Goal: Task Accomplishment & Management: Use online tool/utility

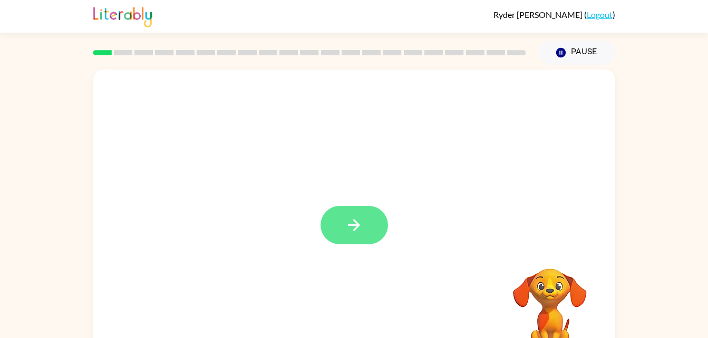
click at [358, 212] on button "button" at bounding box center [354, 225] width 67 height 38
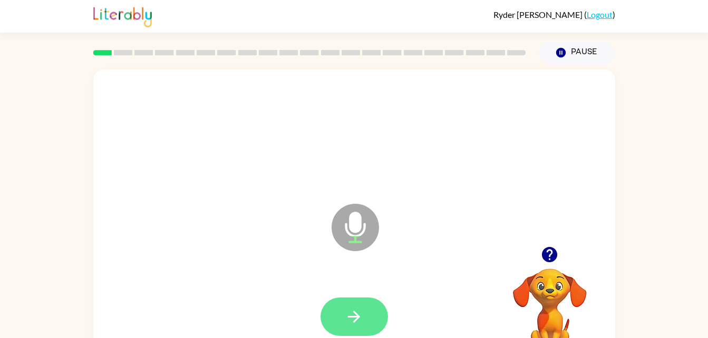
click at [361, 308] on icon "button" at bounding box center [354, 317] width 18 height 18
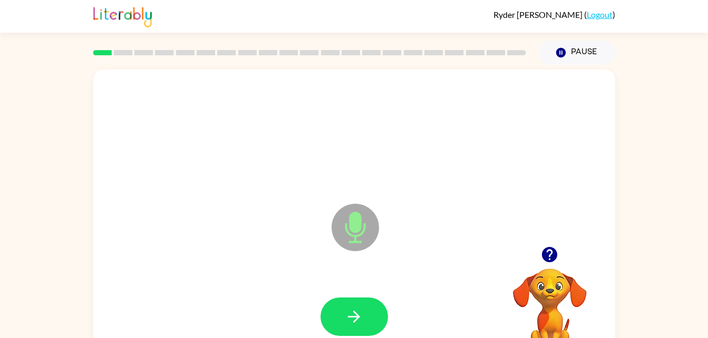
drag, startPoint x: 355, startPoint y: 313, endPoint x: 298, endPoint y: 297, distance: 59.2
click at [298, 297] on div at bounding box center [354, 317] width 501 height 86
click at [349, 321] on icon "button" at bounding box center [354, 317] width 18 height 18
click at [368, 315] on button "button" at bounding box center [354, 317] width 67 height 38
click at [361, 319] on icon "button" at bounding box center [354, 317] width 18 height 18
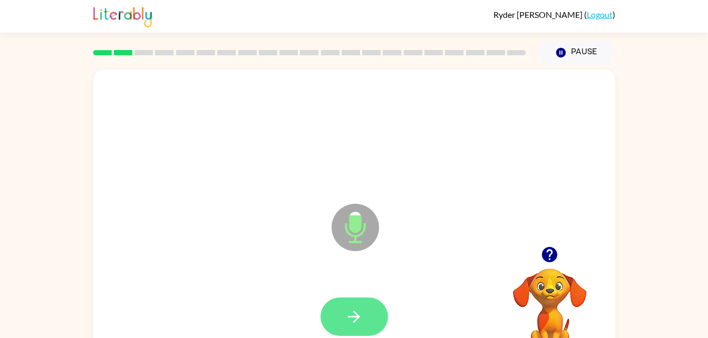
click at [363, 310] on icon "button" at bounding box center [354, 317] width 18 height 18
click at [353, 309] on icon "button" at bounding box center [354, 317] width 18 height 18
click at [342, 320] on button "button" at bounding box center [354, 317] width 67 height 38
click at [363, 317] on icon "button" at bounding box center [354, 317] width 18 height 18
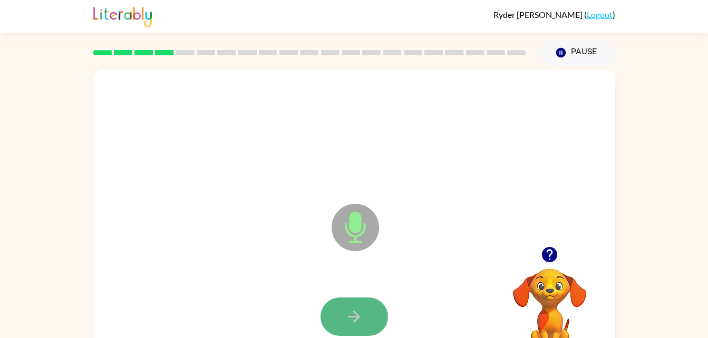
click at [356, 319] on icon "button" at bounding box center [354, 317] width 12 height 12
click at [358, 312] on icon "button" at bounding box center [354, 317] width 18 height 18
click at [342, 321] on button "button" at bounding box center [354, 317] width 67 height 38
click at [350, 310] on icon "button" at bounding box center [354, 317] width 18 height 18
click at [360, 308] on icon "button" at bounding box center [354, 317] width 18 height 18
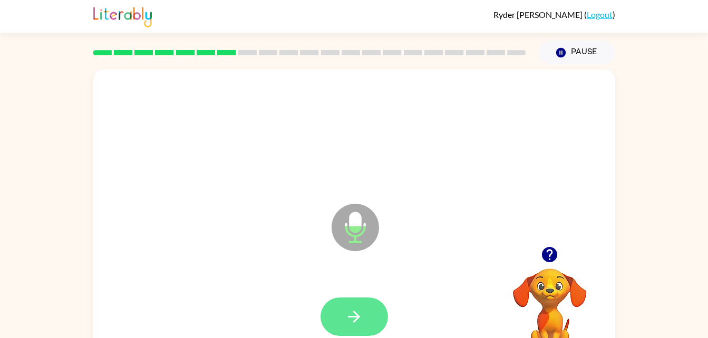
click at [342, 313] on button "button" at bounding box center [354, 317] width 67 height 38
click at [365, 319] on button "button" at bounding box center [354, 317] width 67 height 38
click at [363, 326] on icon "button" at bounding box center [354, 317] width 18 height 18
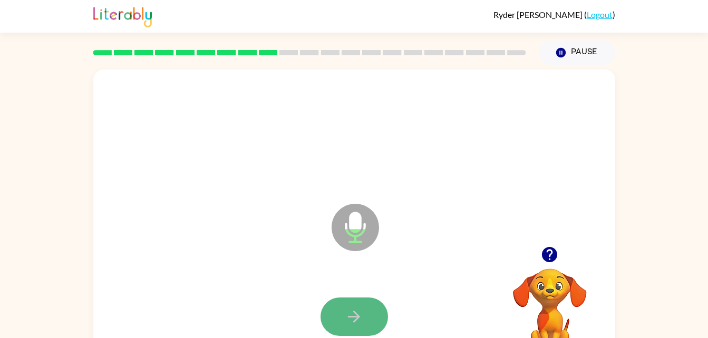
click at [343, 322] on button "button" at bounding box center [354, 317] width 67 height 38
click at [354, 318] on icon "button" at bounding box center [354, 317] width 18 height 18
click at [335, 309] on button "button" at bounding box center [354, 317] width 67 height 38
click at [365, 316] on button "button" at bounding box center [354, 317] width 67 height 38
click at [363, 311] on button "button" at bounding box center [354, 317] width 67 height 38
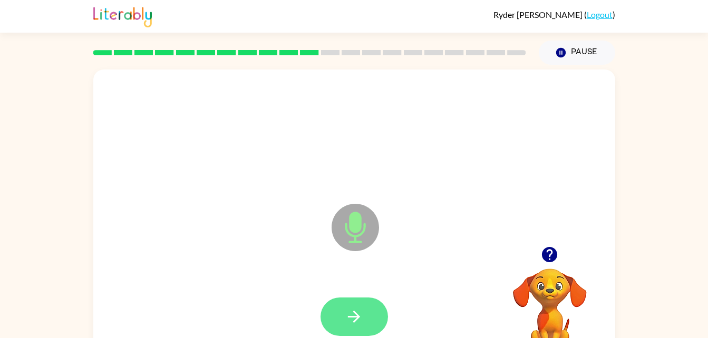
click at [337, 300] on button "button" at bounding box center [354, 317] width 67 height 38
click at [371, 317] on button "button" at bounding box center [354, 317] width 67 height 38
click at [360, 314] on icon "button" at bounding box center [354, 317] width 18 height 18
click at [361, 314] on icon "button" at bounding box center [354, 317] width 18 height 18
click at [352, 309] on icon "button" at bounding box center [354, 317] width 18 height 18
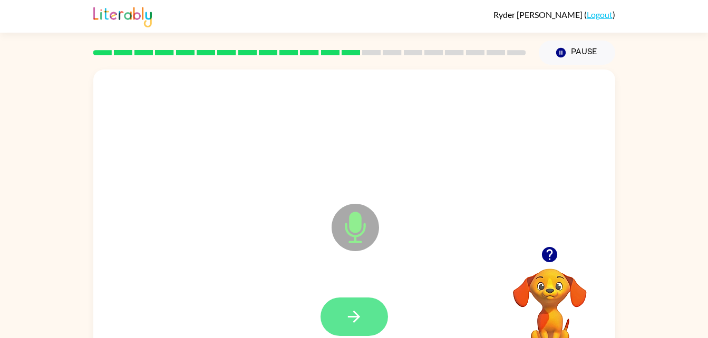
click at [367, 322] on button "button" at bounding box center [354, 317] width 67 height 38
click at [350, 317] on icon "button" at bounding box center [354, 317] width 12 height 12
click at [338, 316] on button "button" at bounding box center [354, 317] width 67 height 38
click at [343, 321] on button "button" at bounding box center [354, 317] width 67 height 38
click at [334, 320] on button "button" at bounding box center [354, 317] width 67 height 38
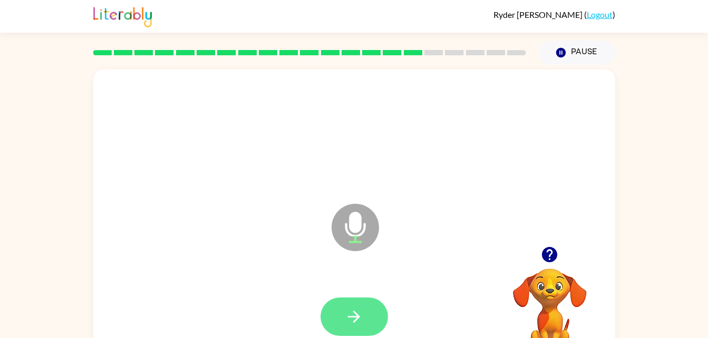
click at [367, 321] on button "button" at bounding box center [354, 317] width 67 height 38
click at [357, 312] on icon "button" at bounding box center [354, 317] width 18 height 18
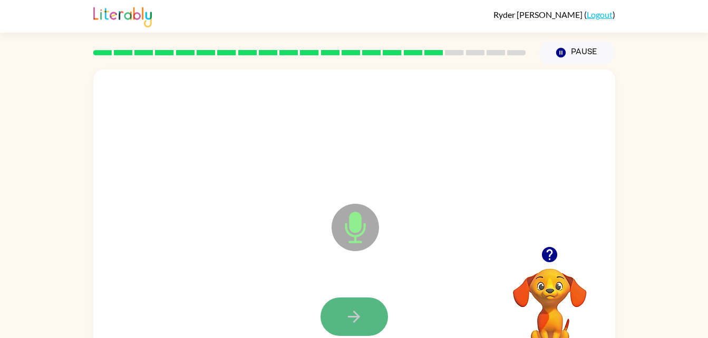
click at [336, 312] on button "button" at bounding box center [354, 317] width 67 height 38
click at [362, 308] on icon "button" at bounding box center [354, 317] width 18 height 18
click at [373, 314] on button "button" at bounding box center [354, 317] width 67 height 38
drag, startPoint x: 358, startPoint y: 321, endPoint x: 334, endPoint y: 305, distance: 28.9
click at [353, 317] on icon "button" at bounding box center [354, 317] width 18 height 18
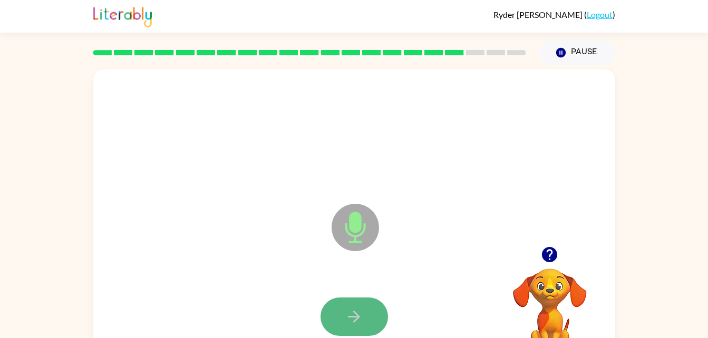
click at [354, 312] on icon "button" at bounding box center [354, 317] width 12 height 12
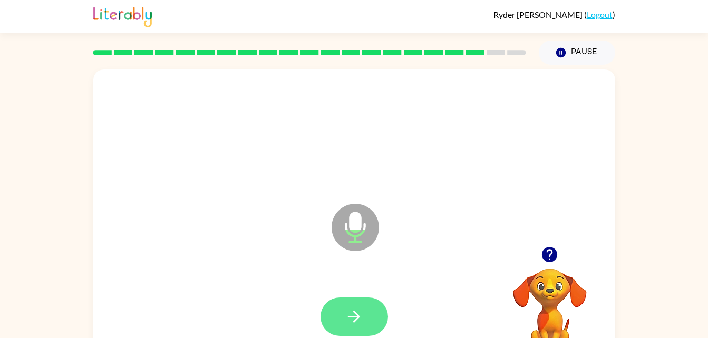
click at [356, 313] on icon "button" at bounding box center [354, 317] width 18 height 18
click at [343, 316] on button "button" at bounding box center [354, 317] width 67 height 38
click at [349, 312] on icon "button" at bounding box center [354, 317] width 18 height 18
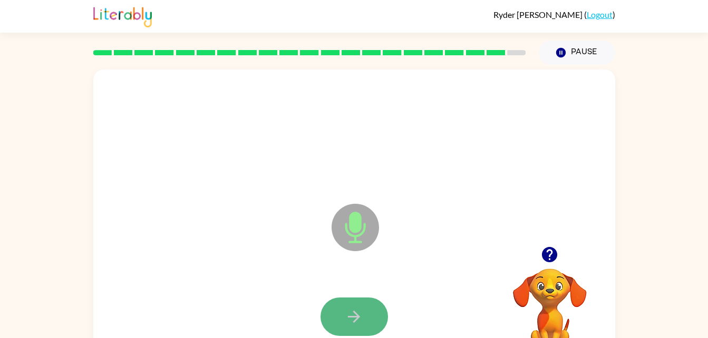
click at [348, 310] on icon "button" at bounding box center [354, 317] width 18 height 18
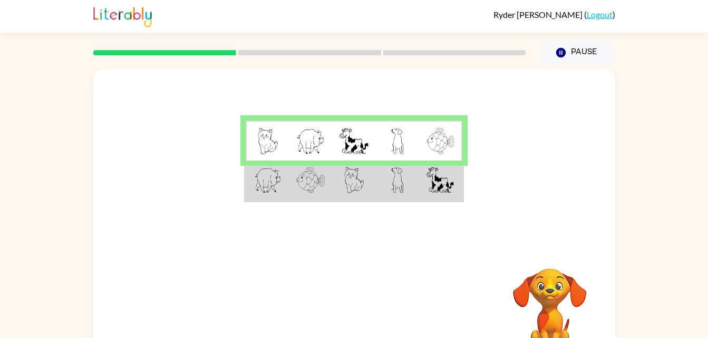
click at [348, 185] on img at bounding box center [354, 180] width 20 height 26
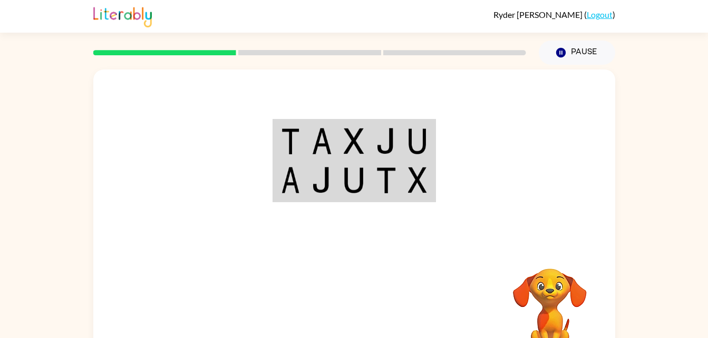
click at [284, 203] on div at bounding box center [354, 158] width 522 height 177
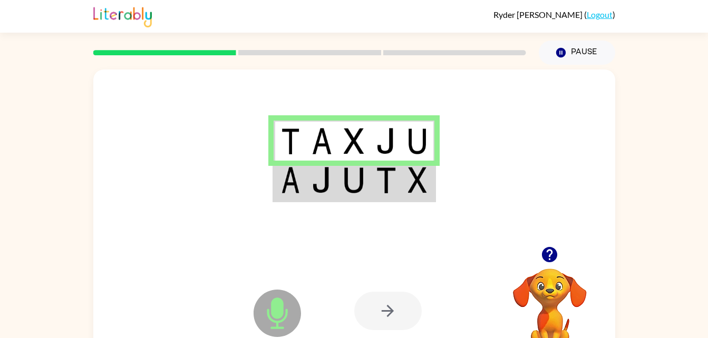
click at [392, 310] on div at bounding box center [387, 311] width 67 height 38
click at [341, 166] on td at bounding box center [354, 181] width 32 height 41
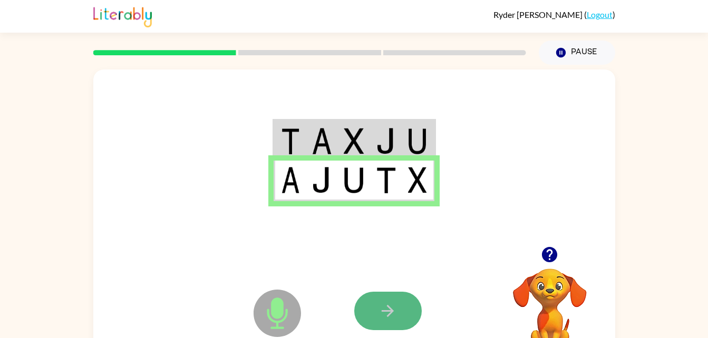
click at [393, 324] on button "button" at bounding box center [387, 311] width 67 height 38
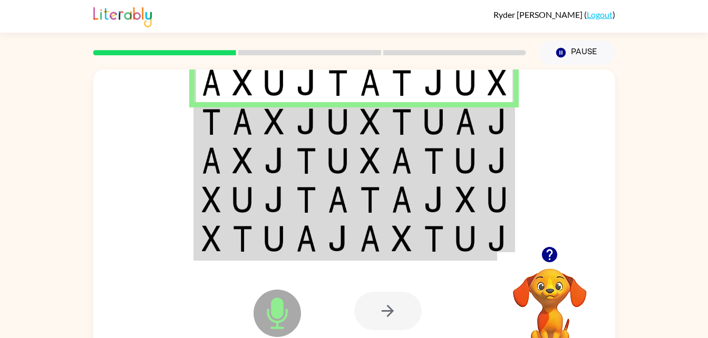
click at [364, 123] on img at bounding box center [370, 122] width 20 height 26
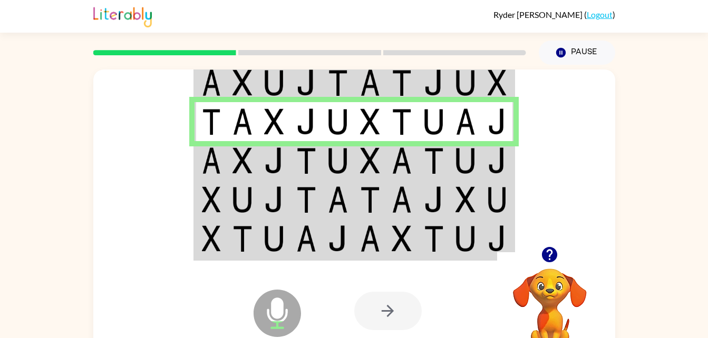
click at [246, 168] on img at bounding box center [242, 161] width 20 height 26
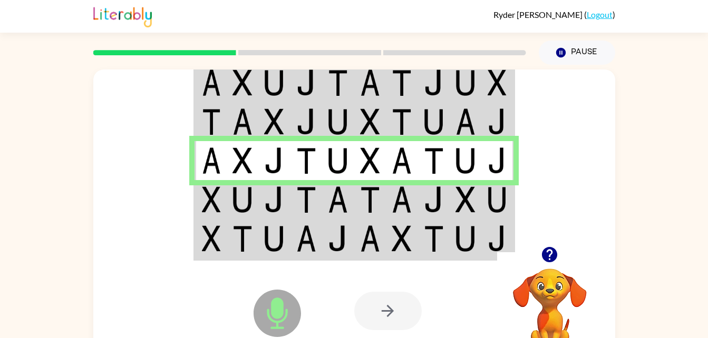
click at [247, 206] on img at bounding box center [242, 200] width 20 height 26
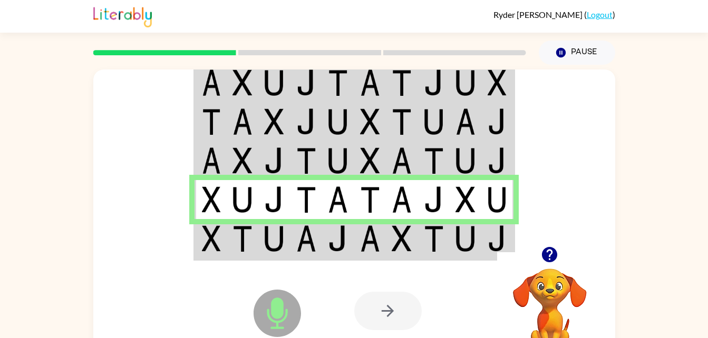
click at [343, 233] on img at bounding box center [338, 239] width 20 height 26
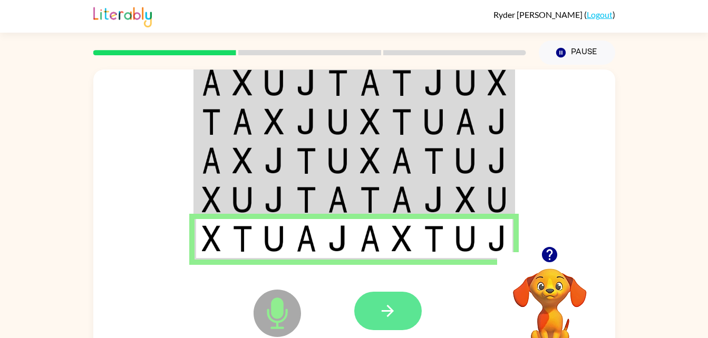
click at [395, 314] on icon "button" at bounding box center [387, 311] width 18 height 18
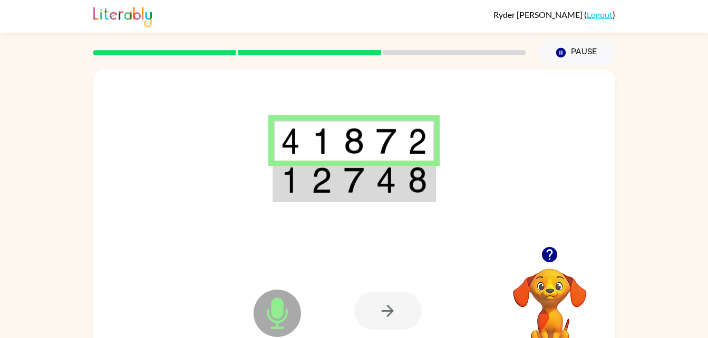
click at [392, 188] on img at bounding box center [386, 180] width 20 height 26
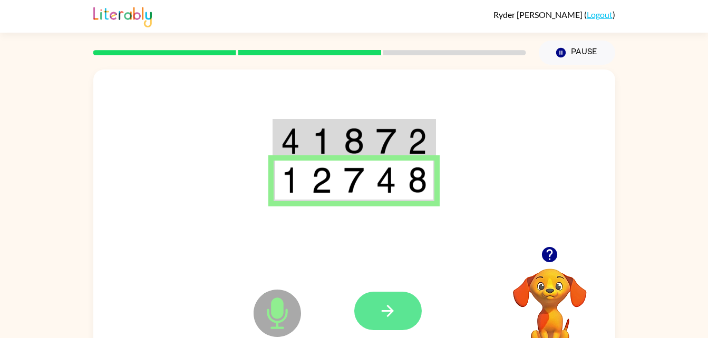
click at [394, 316] on icon "button" at bounding box center [387, 311] width 18 height 18
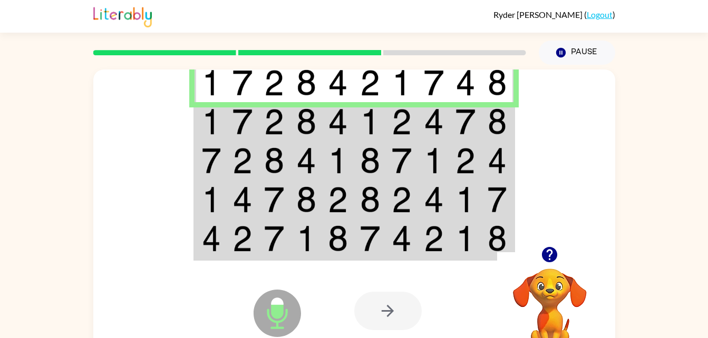
click at [259, 125] on td at bounding box center [274, 121] width 32 height 39
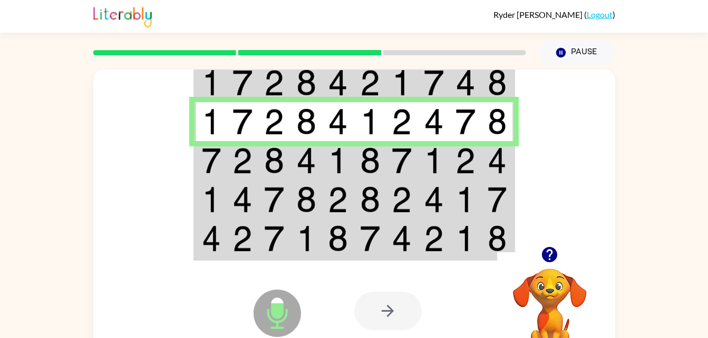
click at [313, 166] on img at bounding box center [306, 161] width 20 height 26
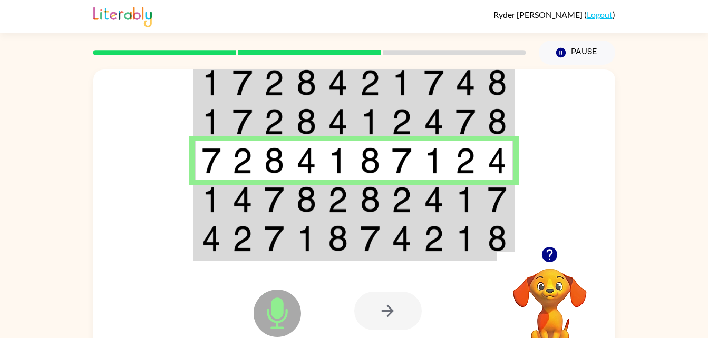
click at [355, 195] on td at bounding box center [370, 199] width 32 height 39
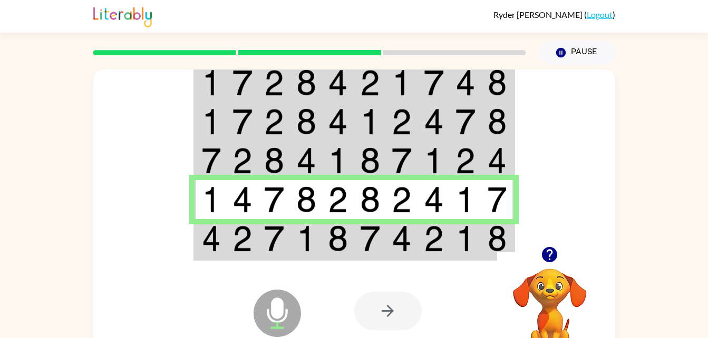
click at [240, 247] on img at bounding box center [242, 239] width 20 height 26
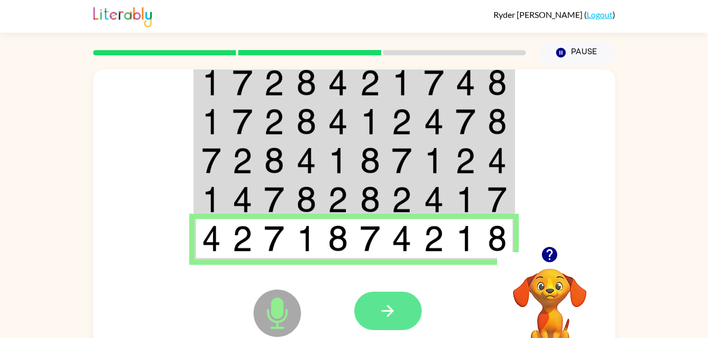
click at [401, 317] on button "button" at bounding box center [387, 311] width 67 height 38
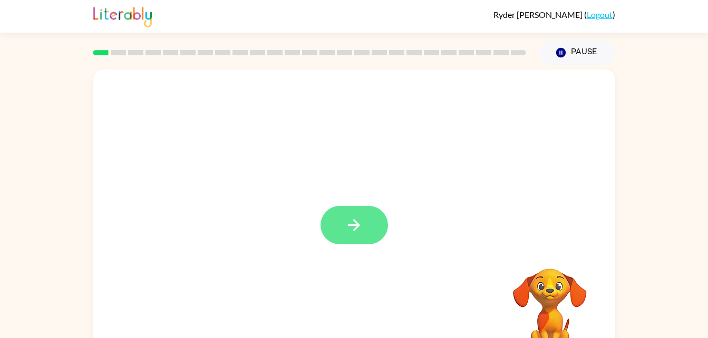
click at [369, 222] on button "button" at bounding box center [354, 225] width 67 height 38
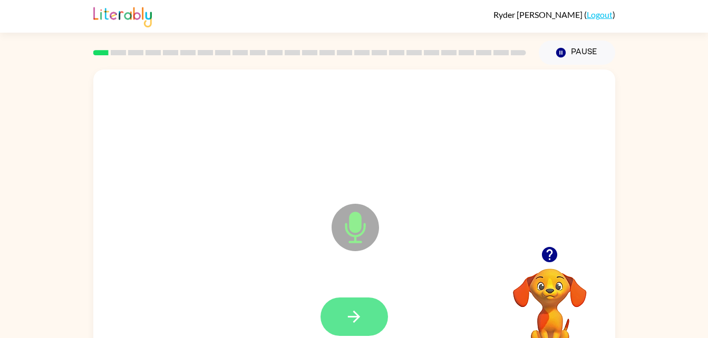
click at [364, 298] on button "button" at bounding box center [354, 317] width 67 height 38
click at [359, 326] on button "button" at bounding box center [354, 317] width 67 height 38
click at [358, 312] on icon "button" at bounding box center [354, 317] width 18 height 18
click at [343, 323] on button "button" at bounding box center [354, 317] width 67 height 38
click at [358, 323] on icon "button" at bounding box center [354, 317] width 18 height 18
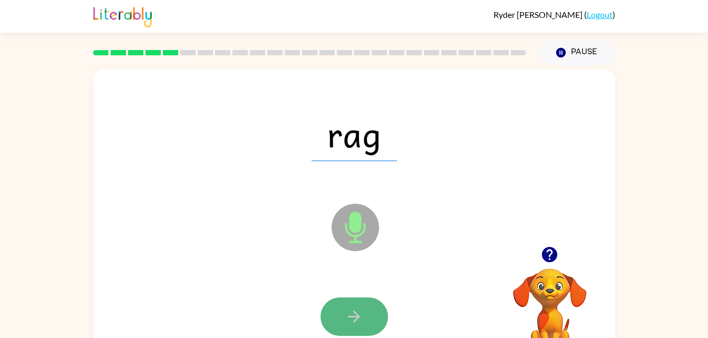
click at [357, 319] on icon "button" at bounding box center [354, 317] width 12 height 12
click at [357, 322] on icon "button" at bounding box center [354, 317] width 18 height 18
click at [371, 315] on button "button" at bounding box center [354, 317] width 67 height 38
click at [364, 309] on button "button" at bounding box center [354, 317] width 67 height 38
click at [346, 316] on icon "button" at bounding box center [354, 317] width 18 height 18
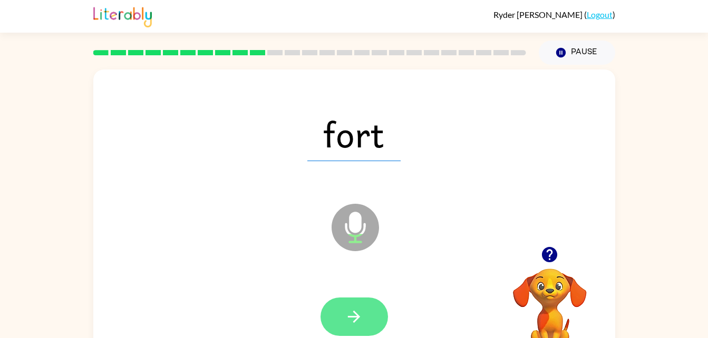
click at [339, 312] on button "button" at bounding box center [354, 317] width 67 height 38
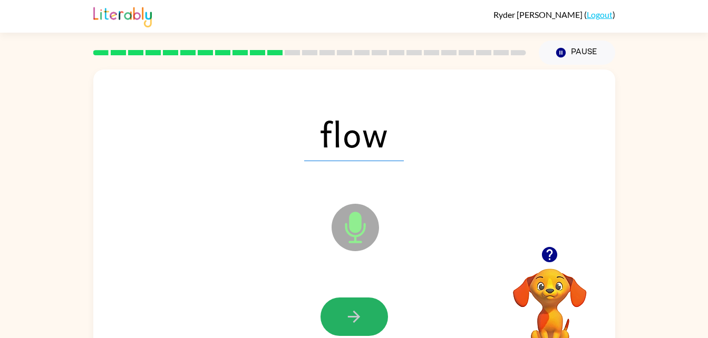
drag, startPoint x: 365, startPoint y: 321, endPoint x: 321, endPoint y: 309, distance: 45.8
click at [359, 316] on button "button" at bounding box center [354, 317] width 67 height 38
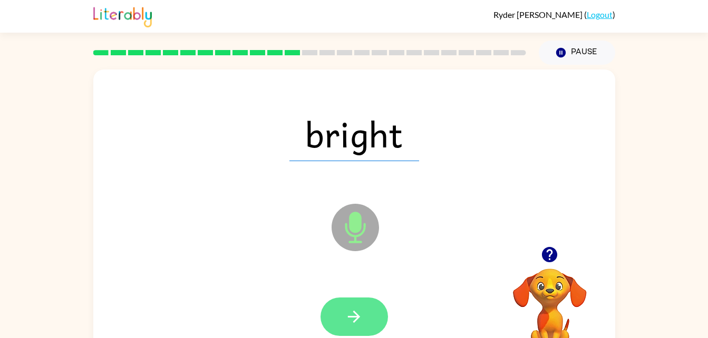
click at [357, 311] on icon "button" at bounding box center [354, 317] width 18 height 18
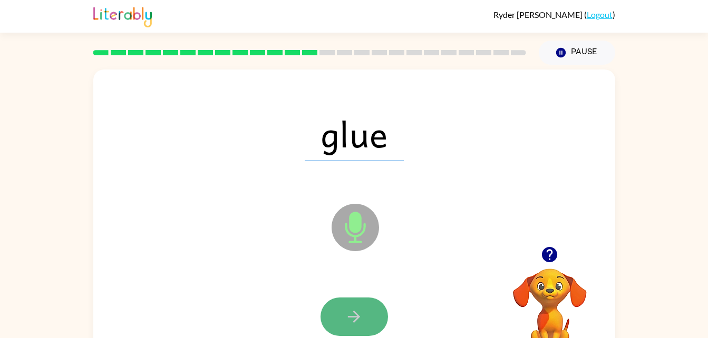
click at [345, 316] on icon "button" at bounding box center [354, 317] width 18 height 18
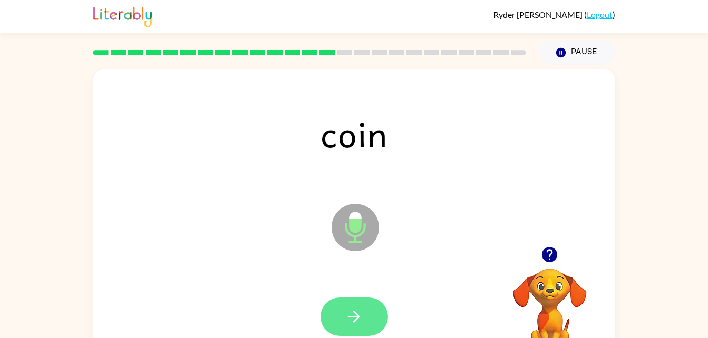
click at [346, 330] on button "button" at bounding box center [354, 317] width 67 height 38
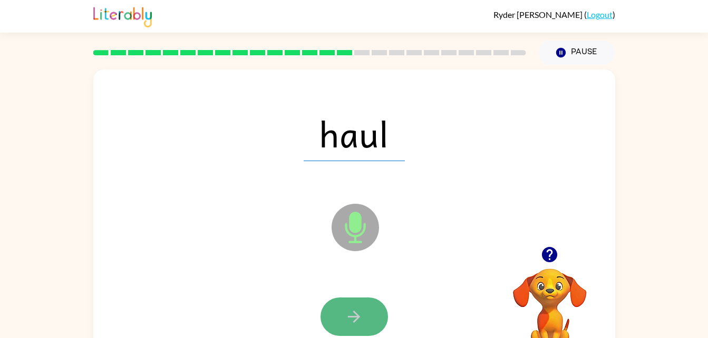
click at [367, 318] on button "button" at bounding box center [354, 317] width 67 height 38
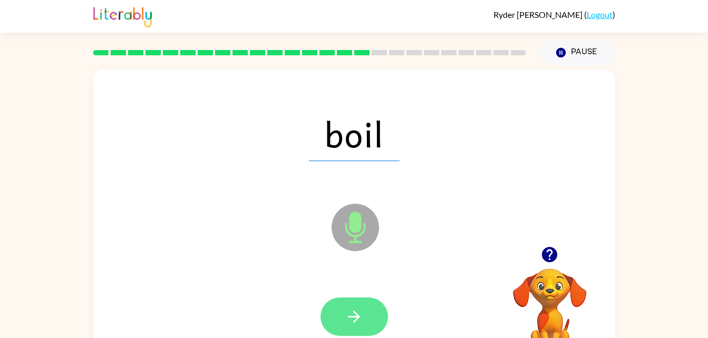
click at [351, 326] on button "button" at bounding box center [354, 317] width 67 height 38
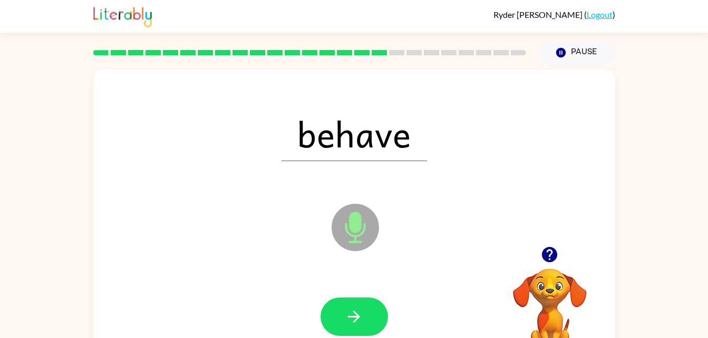
click at [283, 283] on div at bounding box center [354, 317] width 501 height 86
drag, startPoint x: 361, startPoint y: 314, endPoint x: 254, endPoint y: 284, distance: 111.3
click at [356, 314] on icon "button" at bounding box center [354, 317] width 18 height 18
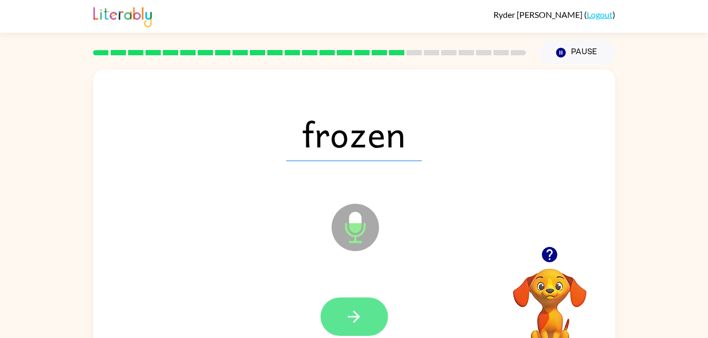
click at [356, 312] on icon "button" at bounding box center [354, 317] width 18 height 18
click at [357, 300] on button "button" at bounding box center [354, 317] width 67 height 38
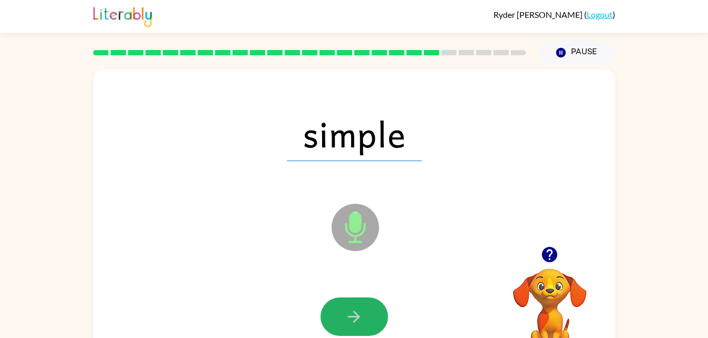
click at [344, 324] on button "button" at bounding box center [354, 317] width 67 height 38
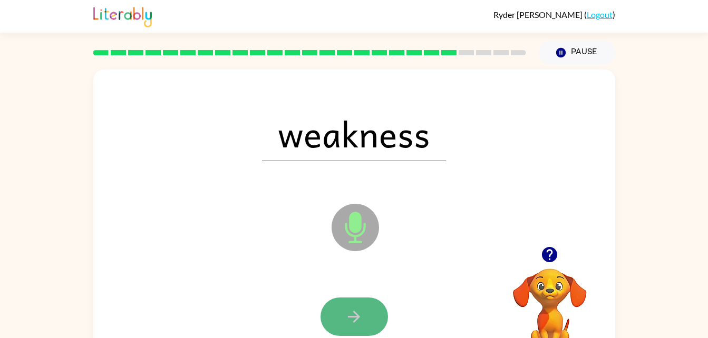
click at [367, 315] on button "button" at bounding box center [354, 317] width 67 height 38
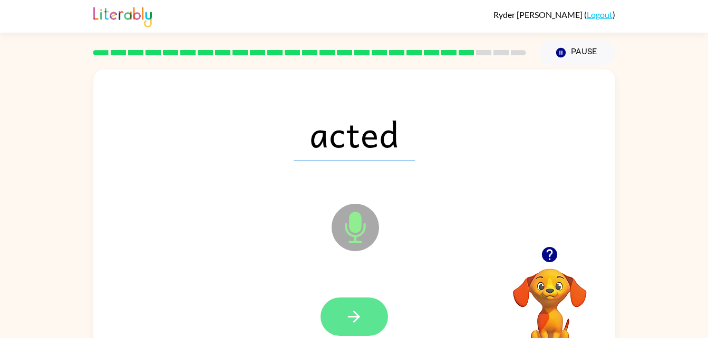
click at [342, 316] on button "button" at bounding box center [354, 317] width 67 height 38
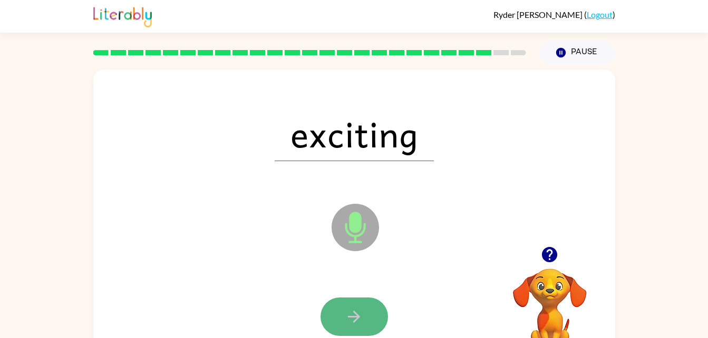
click at [349, 313] on icon "button" at bounding box center [354, 317] width 18 height 18
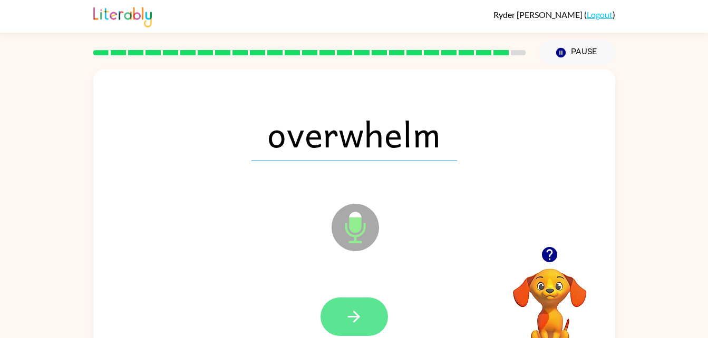
click at [368, 317] on button "button" at bounding box center [354, 317] width 67 height 38
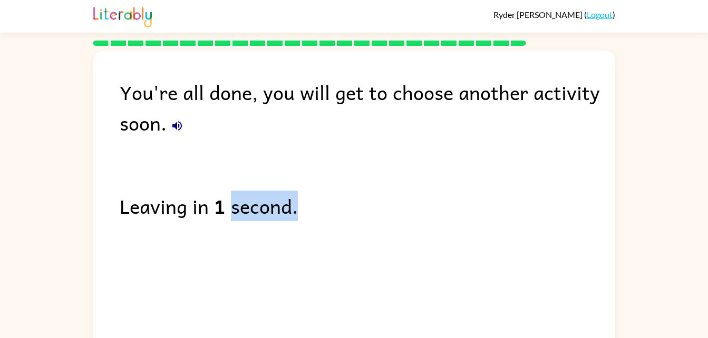
drag, startPoint x: 239, startPoint y: 270, endPoint x: 525, endPoint y: 281, distance: 286.5
click at [525, 281] on div "You're all done, you will get to choose another activity soon. Leaving in 1 sec…" at bounding box center [354, 199] width 522 height 296
